Goal: Complete application form: Complete application form

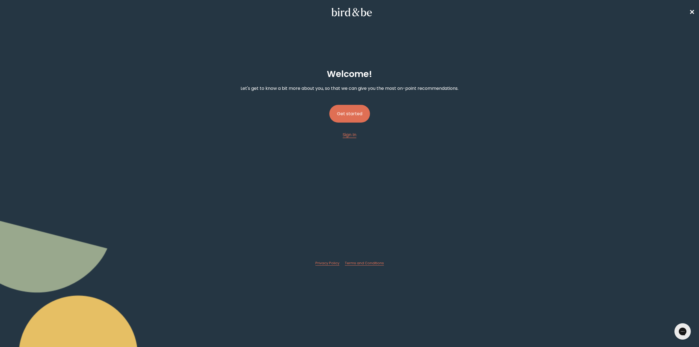
click at [361, 110] on button "Get started" at bounding box center [349, 114] width 41 height 18
